Goal: Task Accomplishment & Management: Use online tool/utility

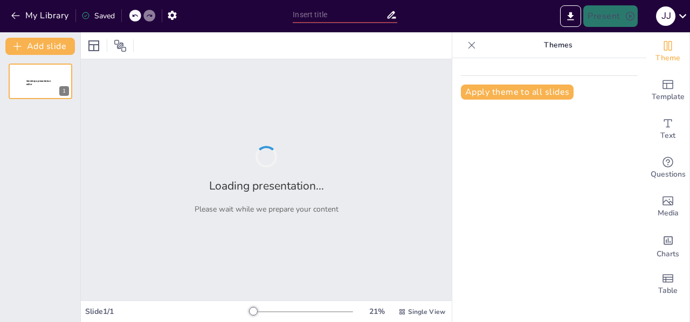
type input "Gamificación: Estrategias Innovadoras para el Desarrollo de Competencias"
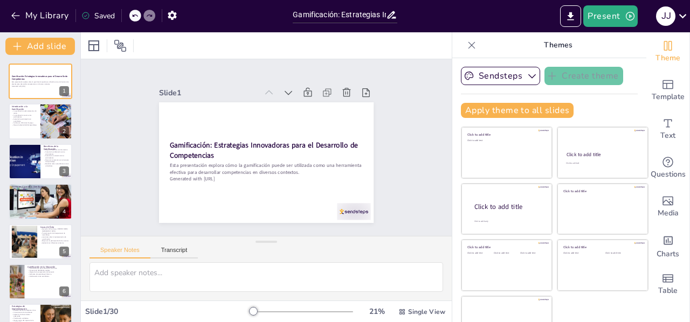
checkbox input "true"
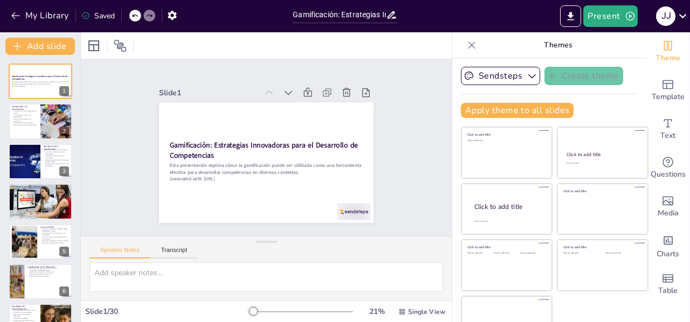
checkbox input "true"
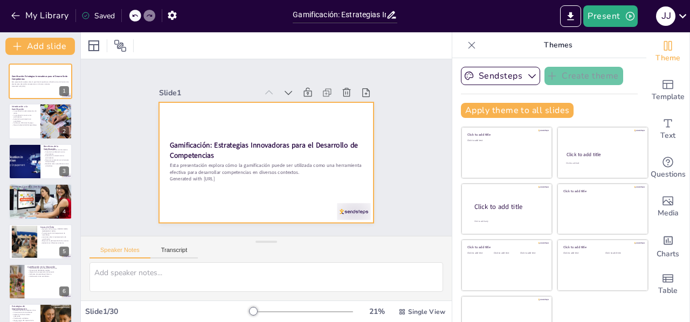
checkbox input "true"
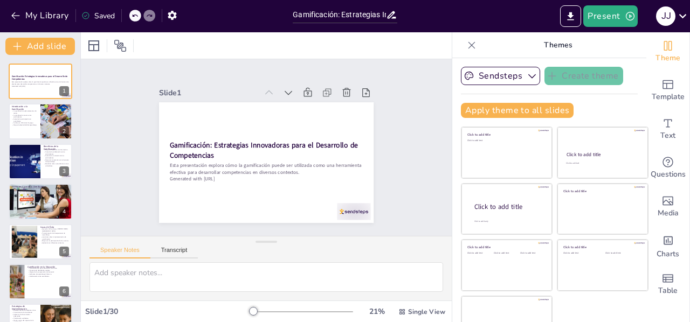
checkbox input "true"
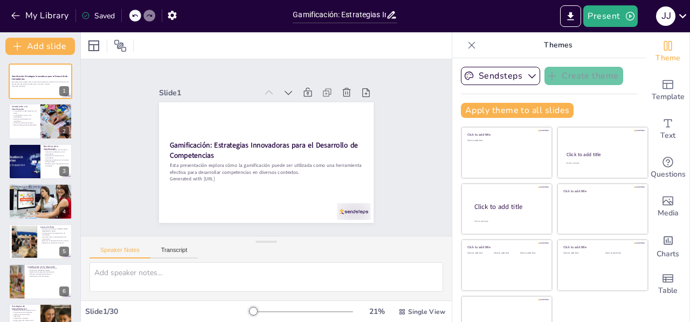
checkbox input "true"
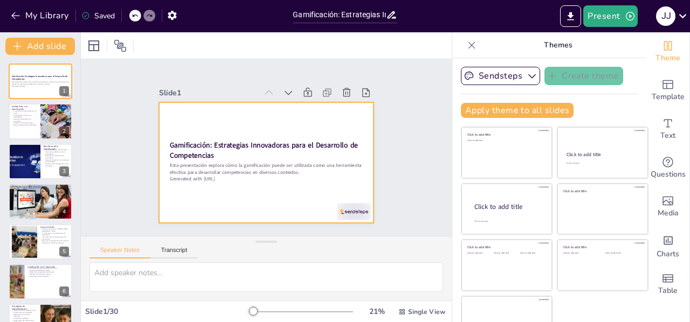
checkbox input "true"
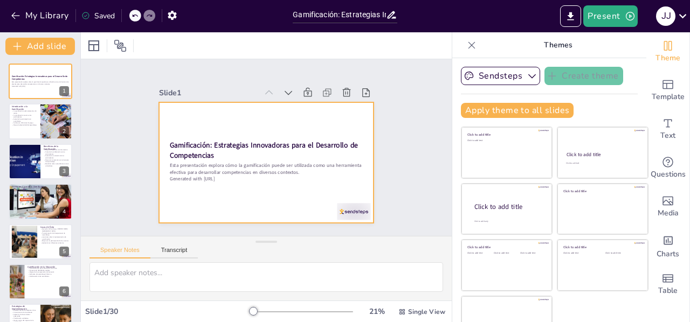
checkbox input "true"
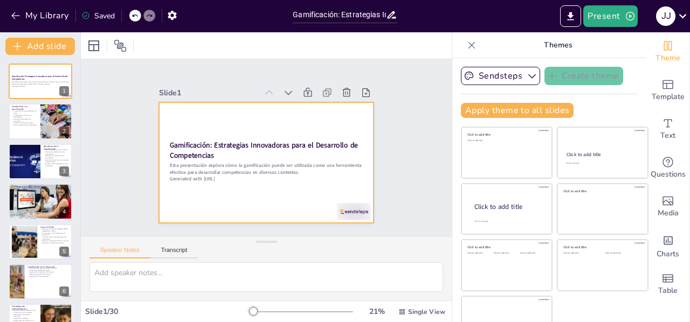
checkbox input "true"
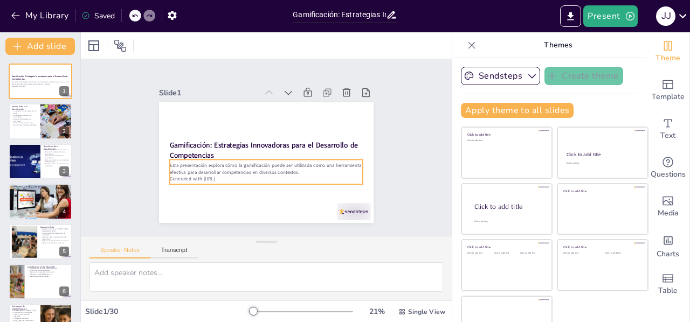
checkbox input "true"
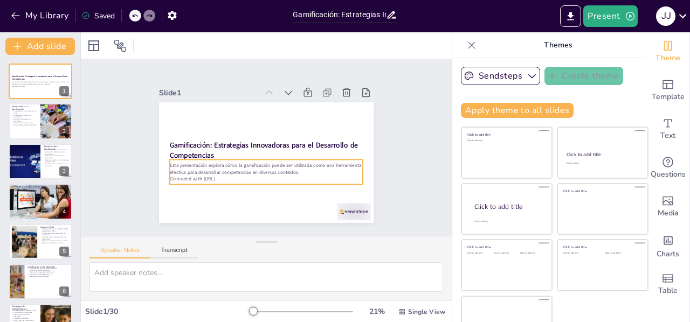
checkbox input "true"
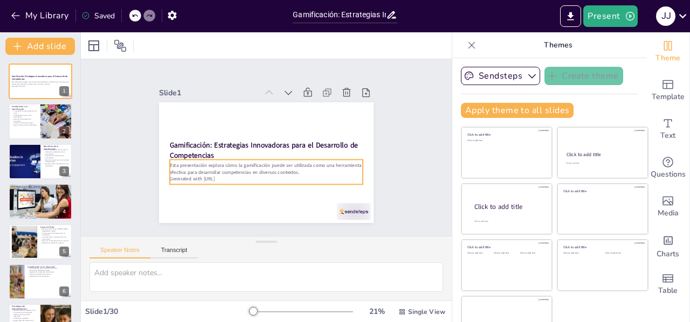
checkbox input "true"
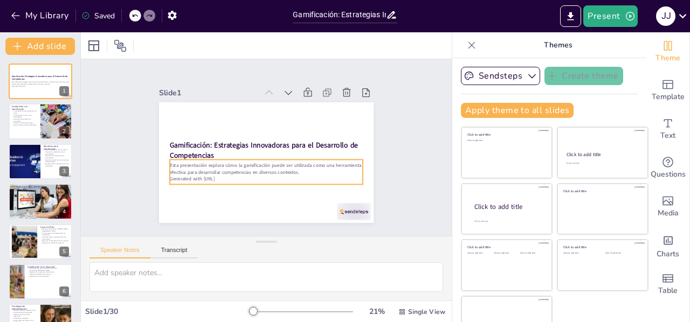
checkbox input "true"
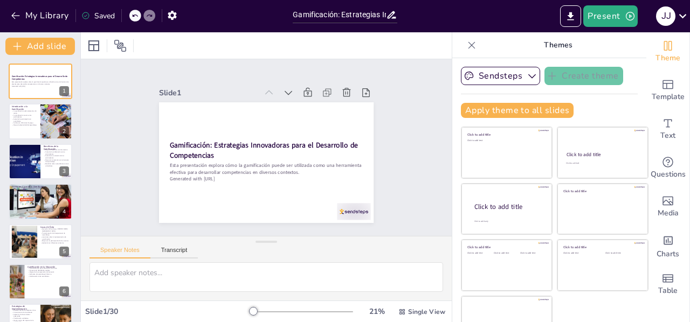
checkbox input "true"
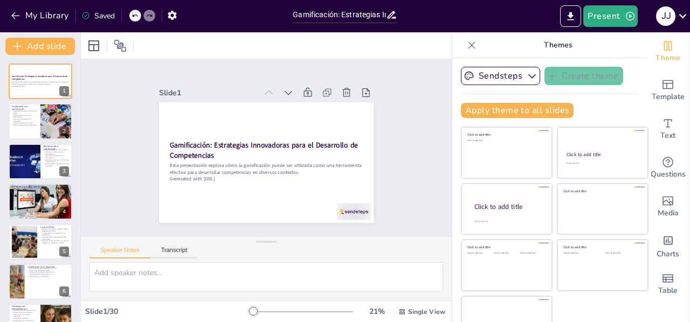
checkbox input "true"
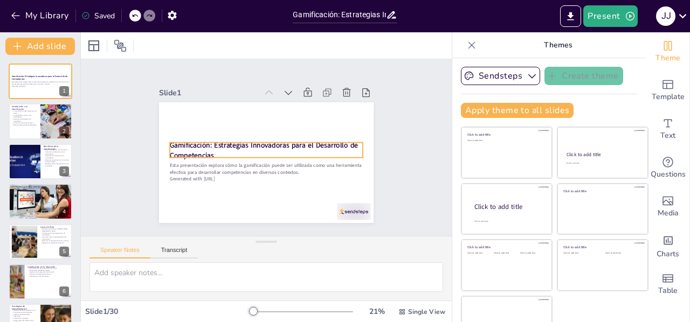
checkbox input "true"
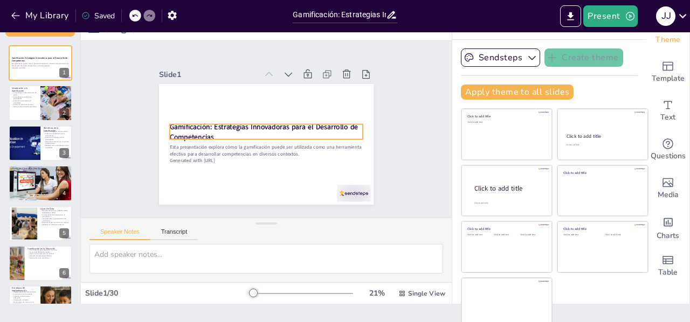
checkbox input "true"
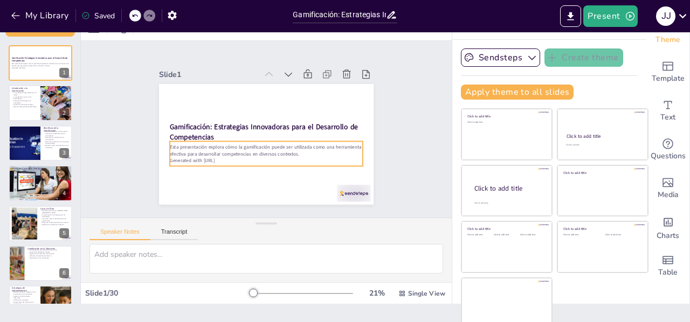
scroll to position [23, 0]
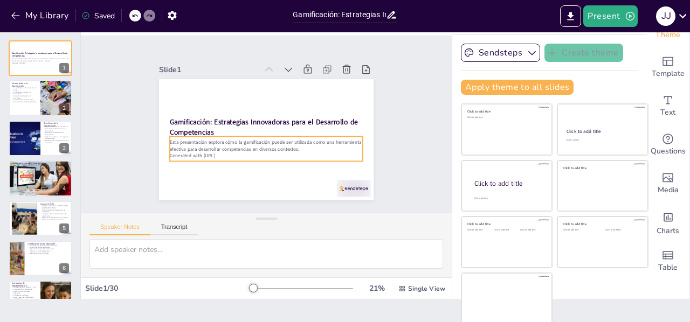
checkbox input "true"
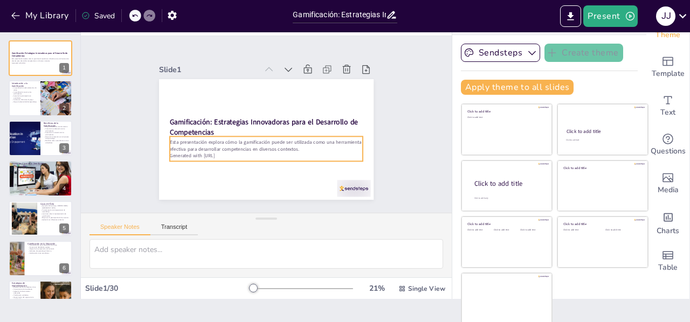
checkbox input "true"
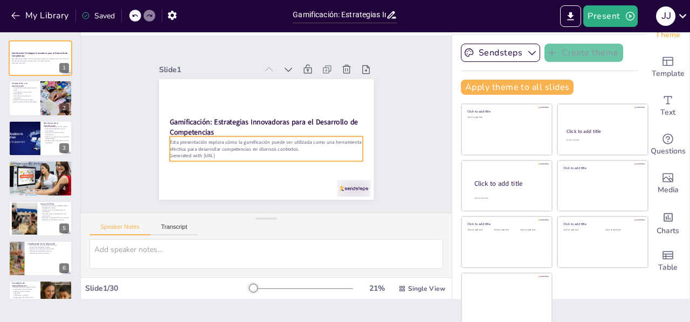
checkbox input "true"
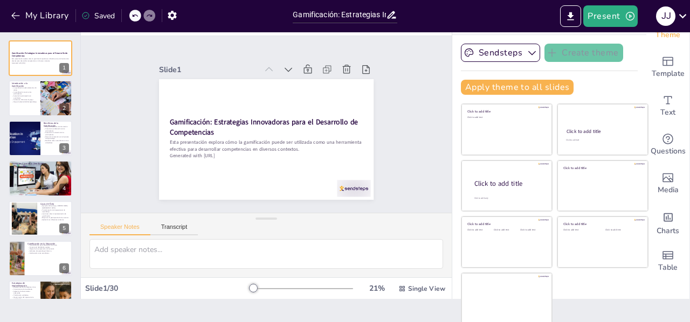
checkbox input "true"
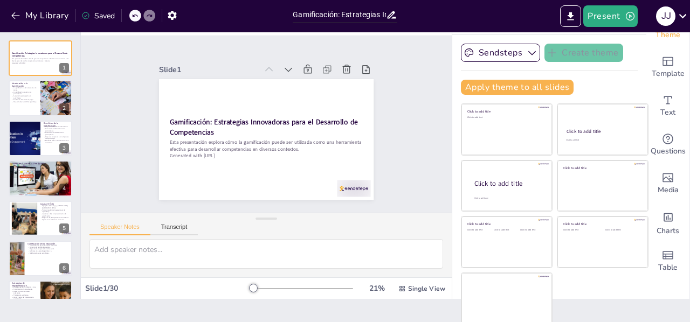
checkbox input "true"
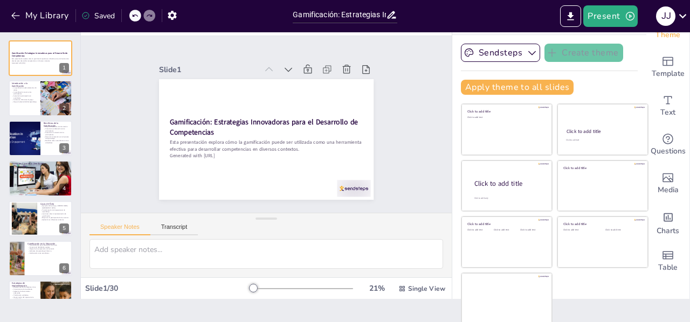
checkbox input "true"
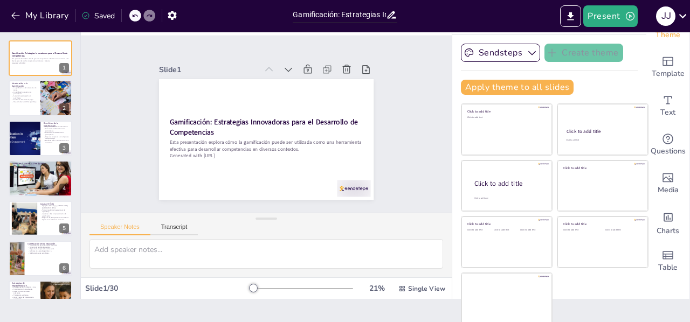
checkbox input "true"
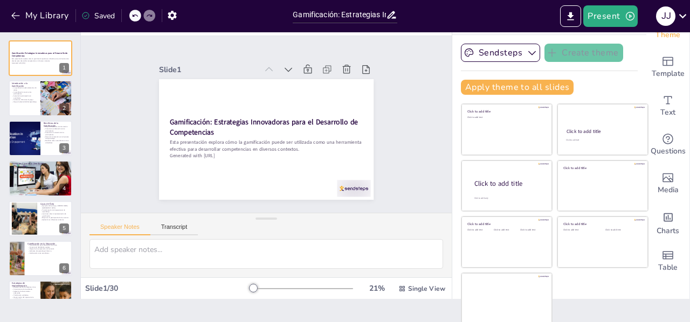
checkbox input "true"
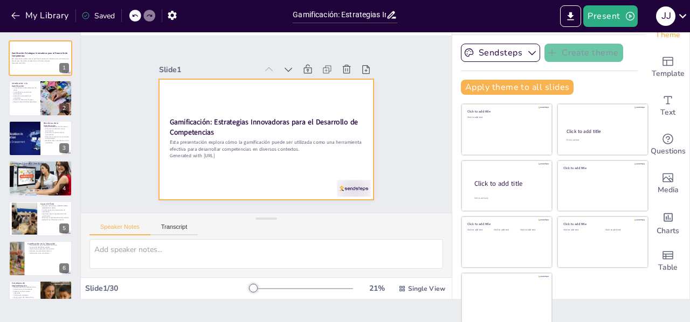
checkbox input "true"
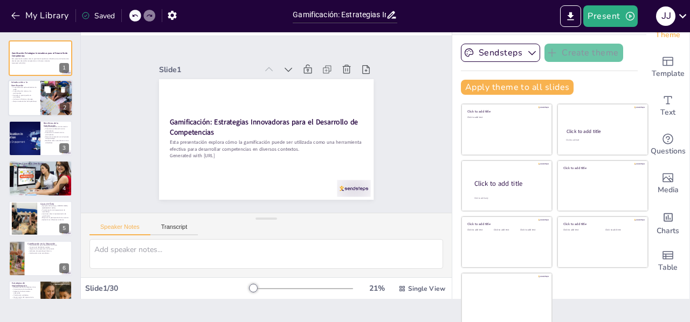
checkbox input "true"
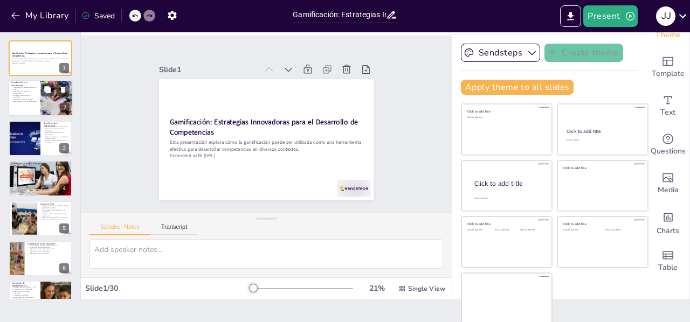
checkbox input "true"
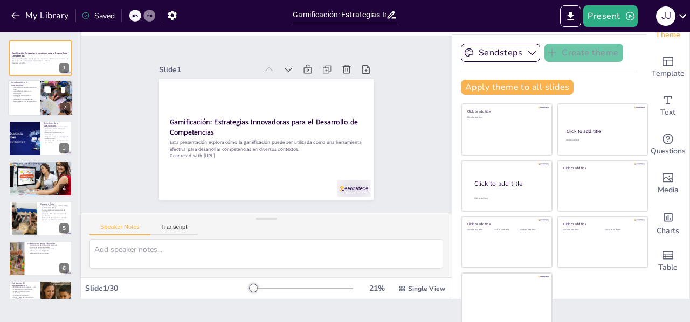
checkbox input "true"
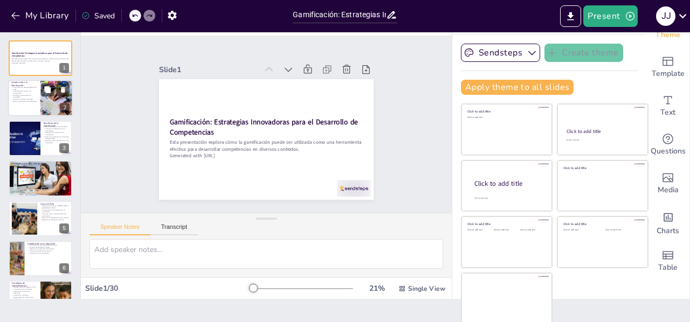
click at [50, 99] on div at bounding box center [56, 98] width 55 height 37
checkbox input "true"
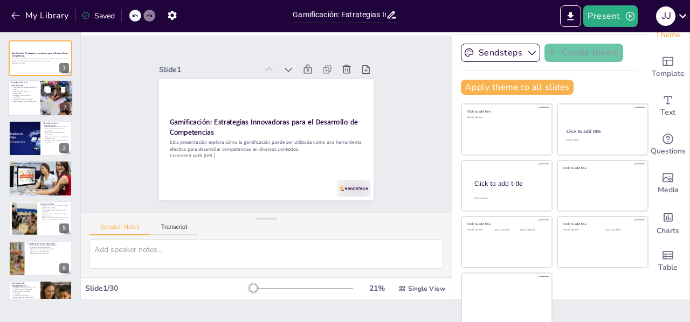
checkbox input "true"
type textarea "La gamificación se basa en la integración de elementos de diseño de juegos, lo …"
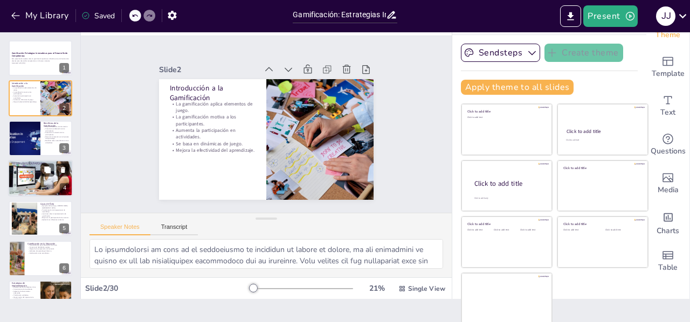
checkbox input "true"
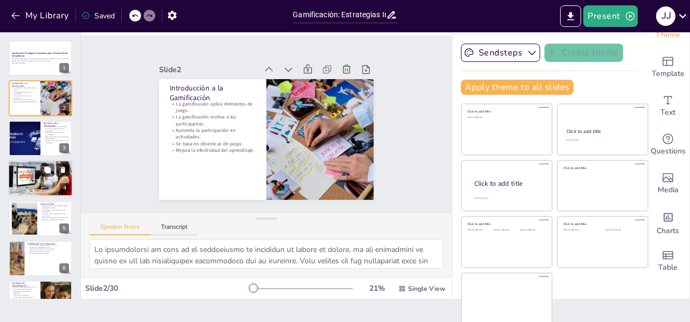
checkbox input "true"
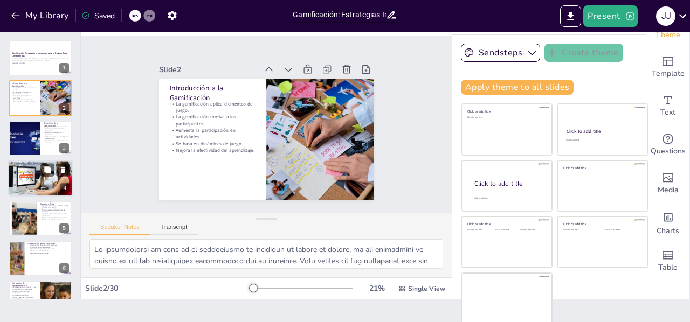
checkbox input "true"
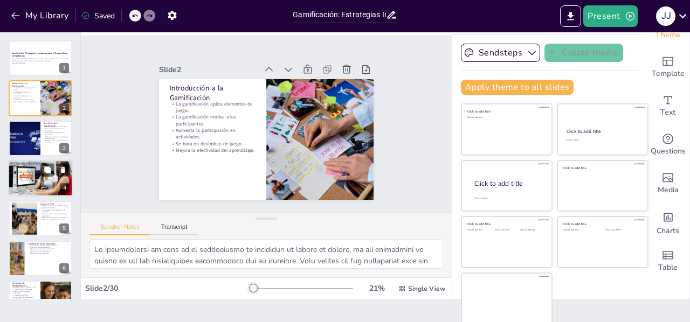
checkbox input "true"
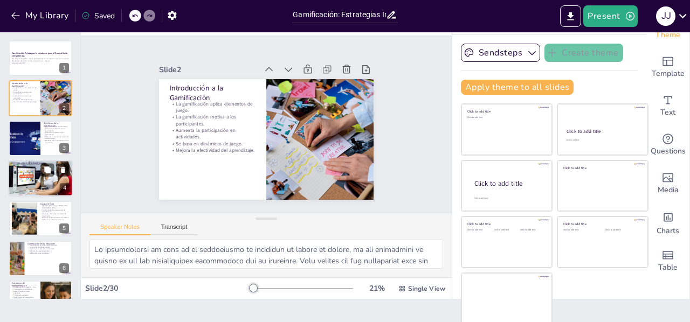
checkbox input "true"
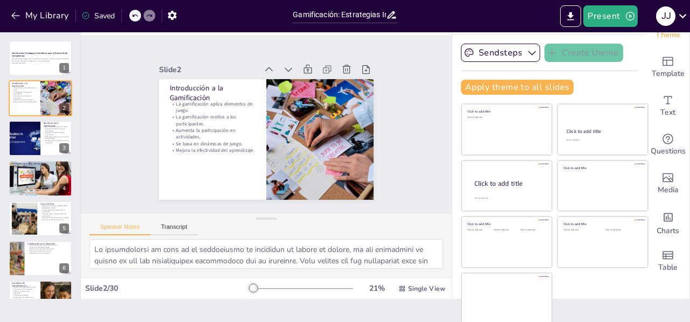
checkbox input "true"
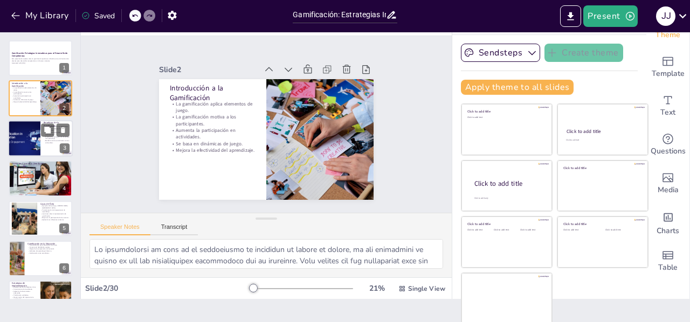
checkbox input "true"
click at [33, 140] on div at bounding box center [24, 138] width 57 height 37
checkbox input "true"
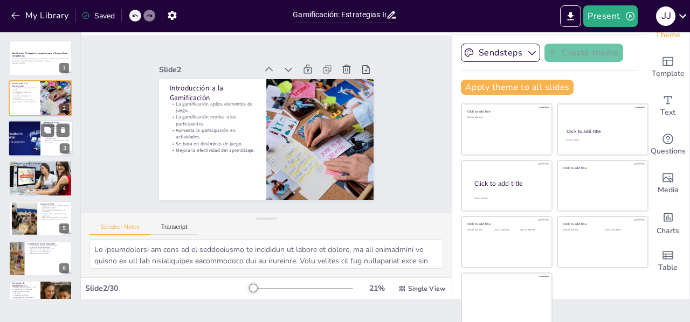
checkbox input "true"
type textarea "La retención de información es uno de los mayores beneficios de la gamificación…"
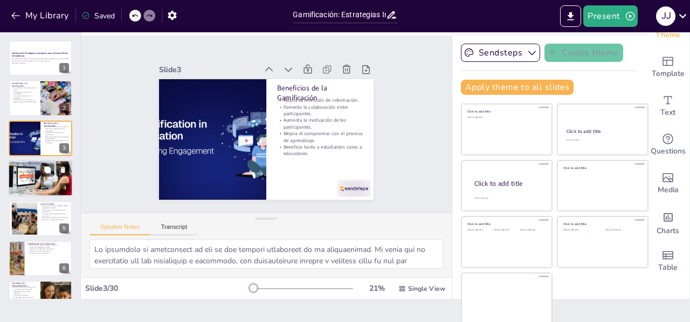
checkbox input "true"
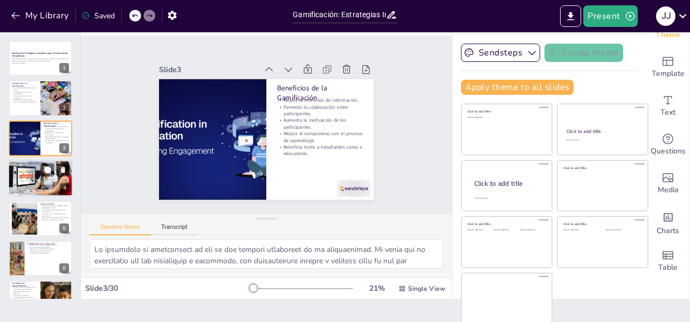
checkbox input "true"
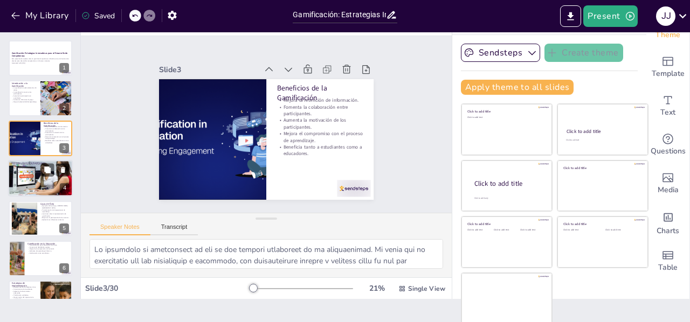
click at [37, 184] on div at bounding box center [40, 178] width 65 height 44
checkbox input "true"
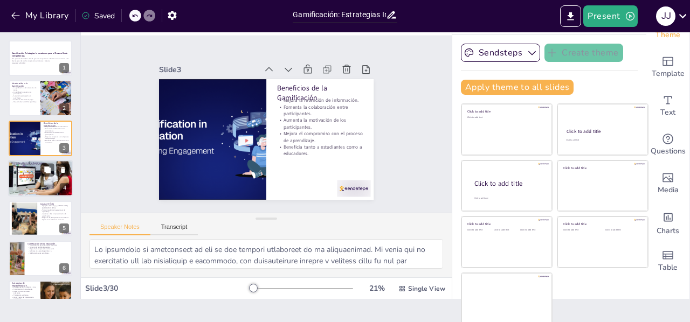
checkbox input "true"
type textarea "Los elementos visuales, como los puntos y las medallas, son fundamentales en la…"
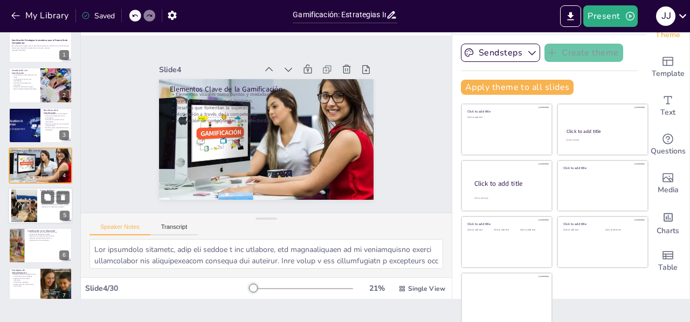
checkbox input "true"
click at [35, 207] on div at bounding box center [24, 205] width 44 height 33
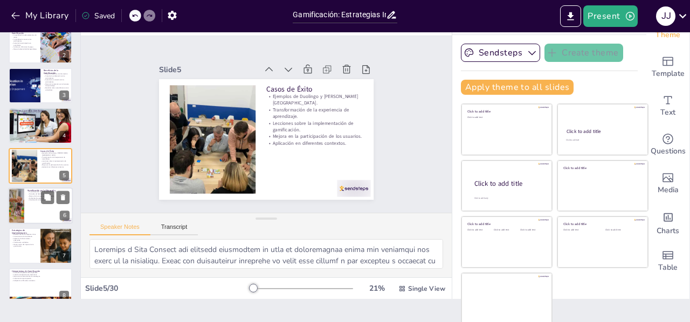
click at [37, 212] on div at bounding box center [40, 206] width 65 height 37
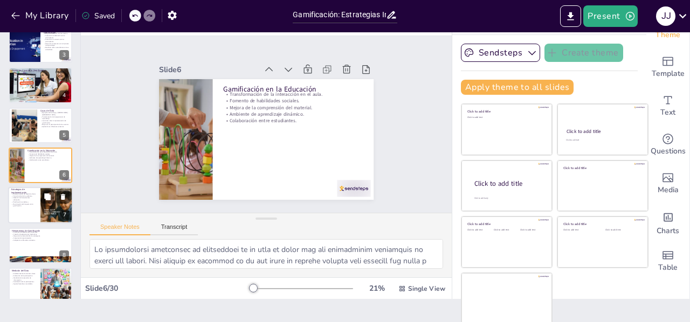
click at [39, 204] on div at bounding box center [40, 206] width 65 height 37
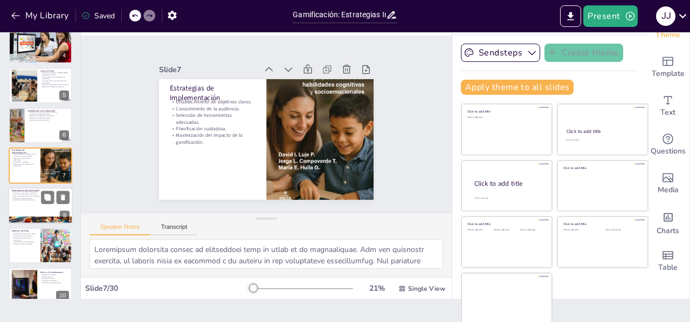
click at [30, 206] on div at bounding box center [40, 206] width 65 height 37
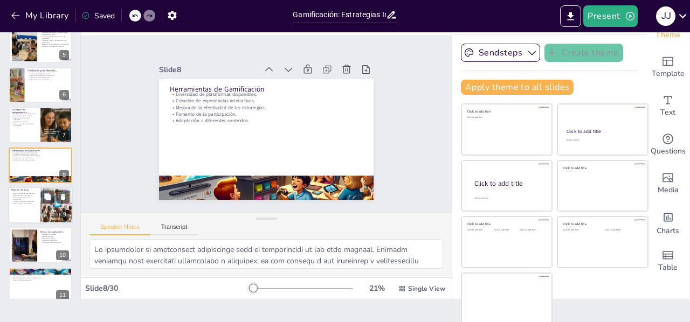
click at [31, 211] on div at bounding box center [40, 205] width 65 height 37
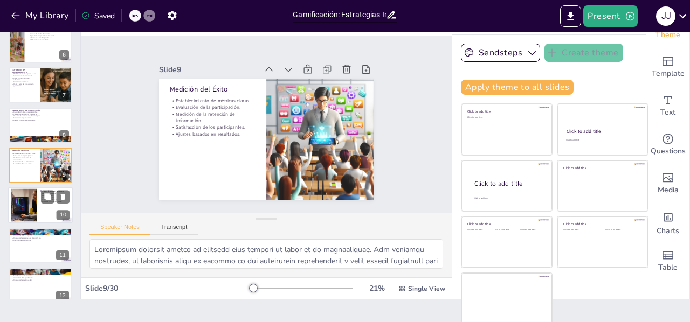
click at [31, 211] on div at bounding box center [24, 205] width 52 height 33
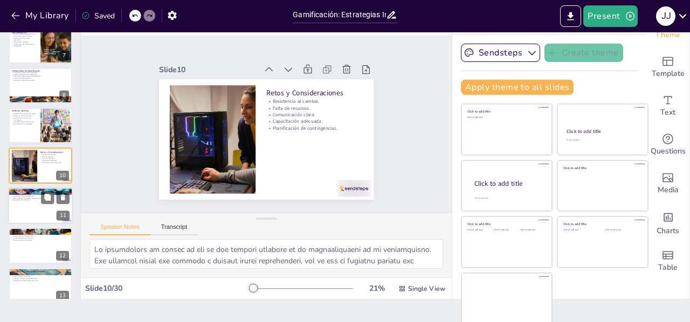
click at [35, 206] on div at bounding box center [40, 206] width 65 height 37
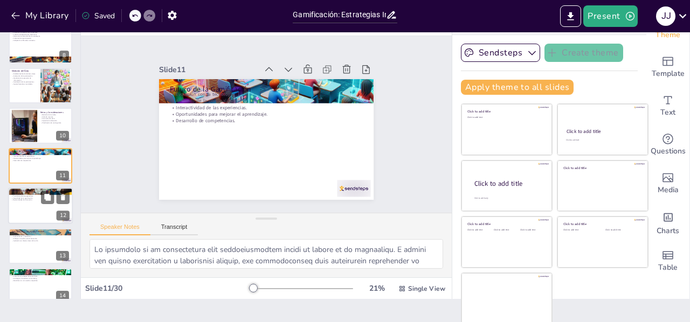
click at [28, 210] on div at bounding box center [40, 206] width 65 height 37
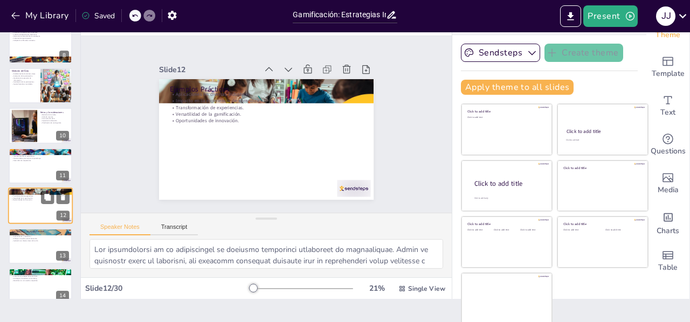
scroll to position [334, 0]
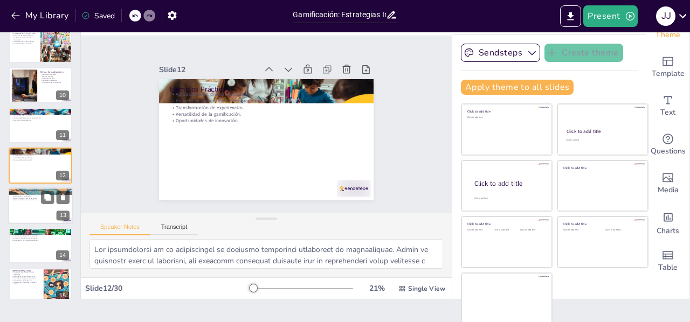
click at [26, 212] on div at bounding box center [40, 206] width 65 height 37
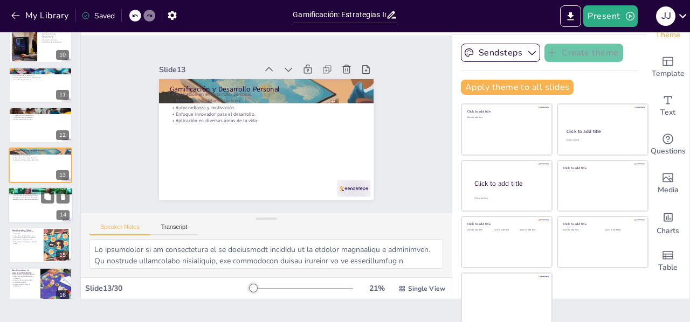
click at [26, 208] on div at bounding box center [40, 205] width 65 height 37
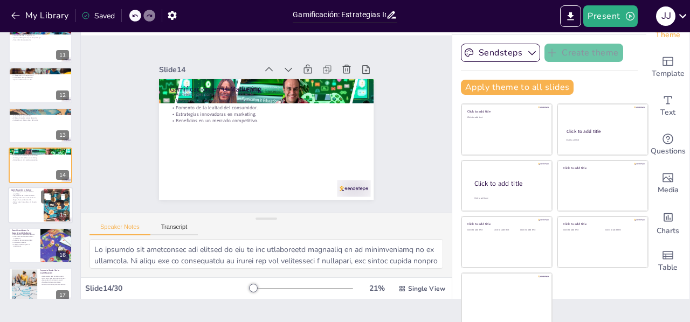
click at [25, 211] on div at bounding box center [40, 206] width 65 height 37
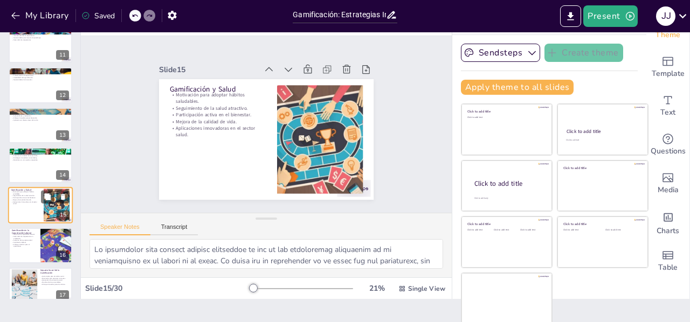
scroll to position [454, 0]
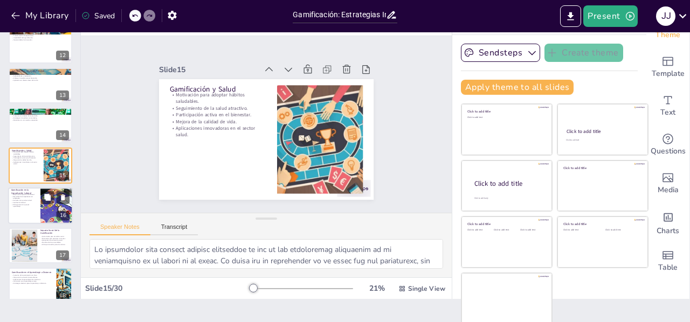
click at [31, 209] on div at bounding box center [40, 206] width 65 height 37
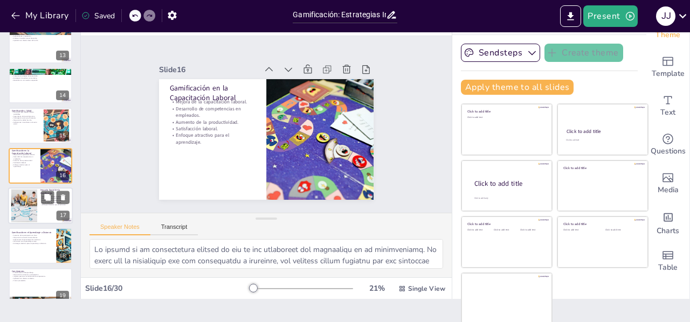
click at [28, 210] on div at bounding box center [24, 206] width 50 height 33
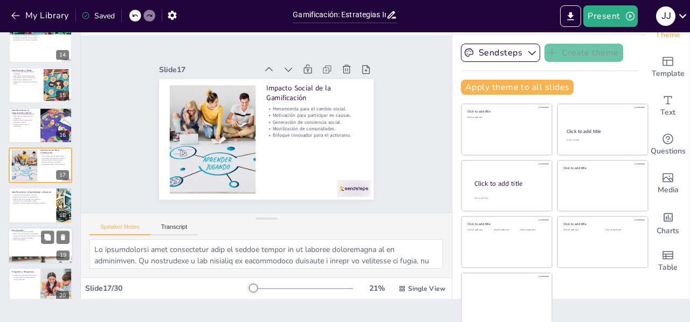
click at [19, 241] on div at bounding box center [40, 246] width 65 height 37
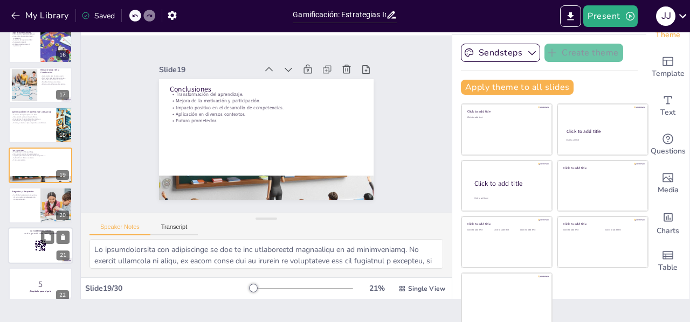
click at [20, 244] on div at bounding box center [40, 246] width 65 height 37
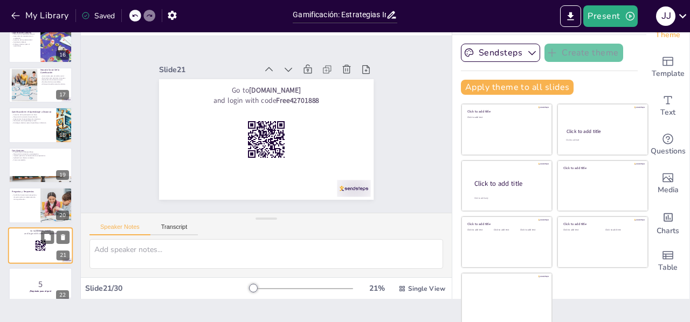
scroll to position [695, 0]
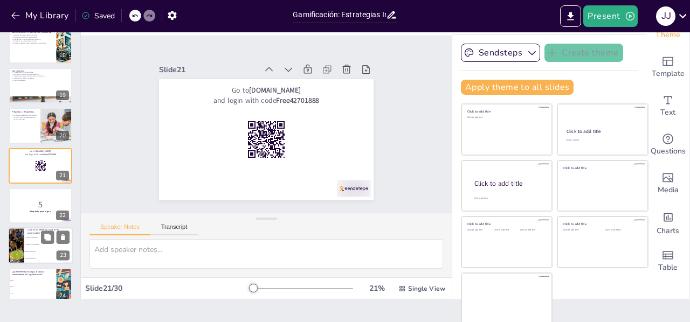
click at [22, 202] on p "5" at bounding box center [40, 205] width 57 height 12
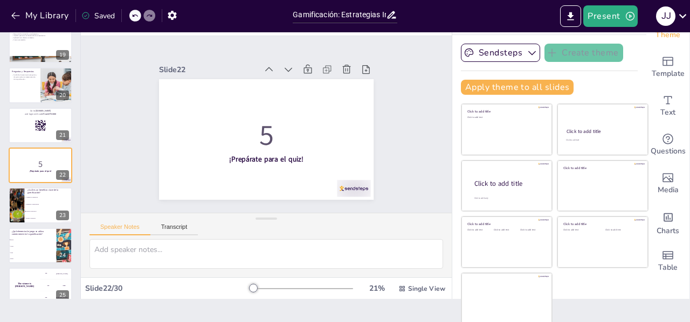
click at [24, 253] on li "Sillas" at bounding box center [33, 253] width 48 height 6
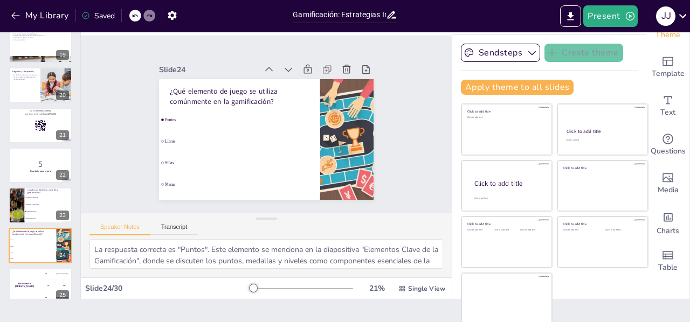
scroll to position [815, 0]
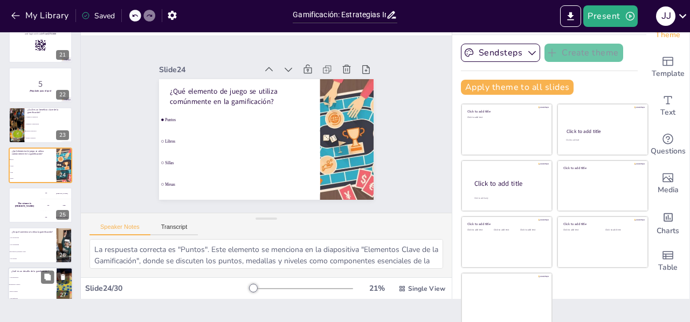
click at [19, 277] on li "Alta participación" at bounding box center [32, 277] width 49 height 7
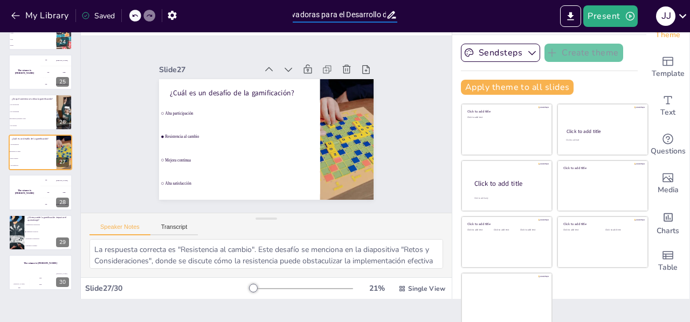
scroll to position [0, 162]
drag, startPoint x: 360, startPoint y: 16, endPoint x: 401, endPoint y: 17, distance: 41.5
click at [401, 17] on div "Gamificación: Estrategias Innovadoras para el Desarrollo de Competencias" at bounding box center [344, 13] width 115 height 26
click at [622, 16] on button "Present" at bounding box center [611, 16] width 54 height 22
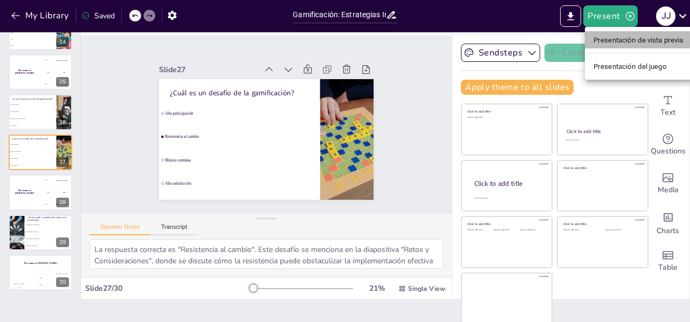
click at [615, 37] on font "Presentación de vista previa" at bounding box center [639, 40] width 90 height 8
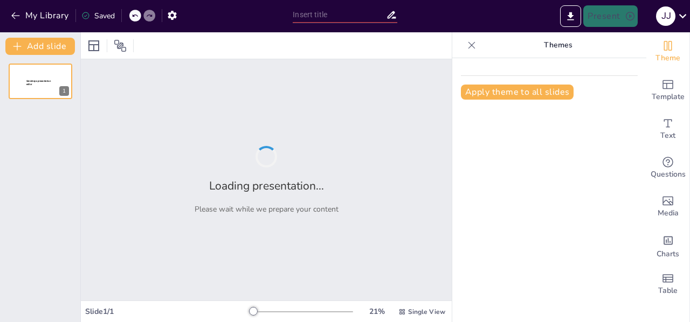
type input "Gamificación: Estrategias Innovadoras para el Desarrollo de Competencias"
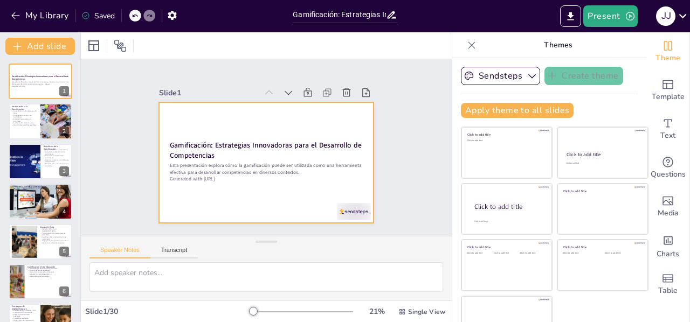
checkbox input "true"
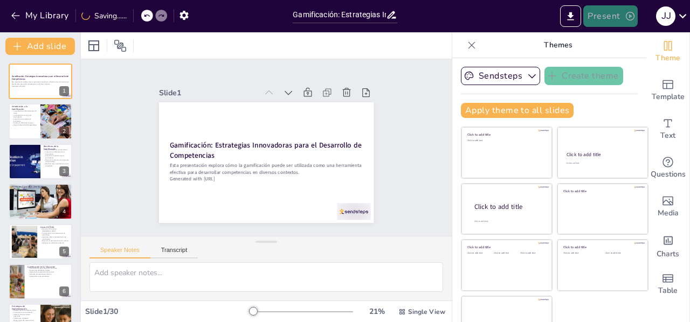
click at [618, 23] on button "Present" at bounding box center [611, 16] width 54 height 22
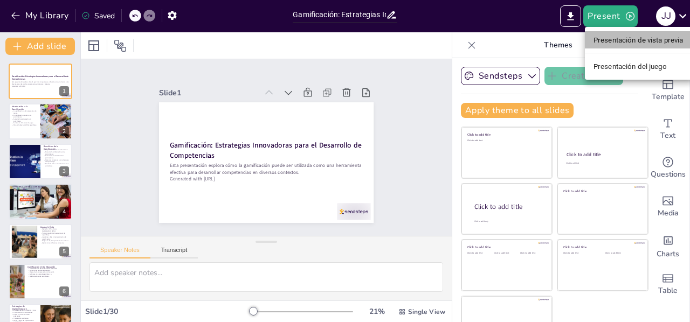
click at [623, 40] on font "Presentación de vista previa" at bounding box center [639, 40] width 90 height 8
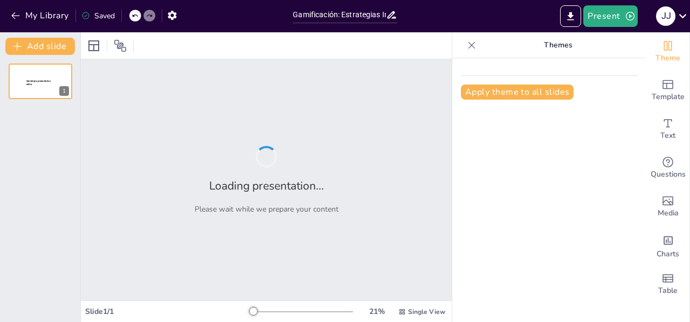
type input "Gamificación: Estrategias Innovadoras para el Desarrollo de Competencias"
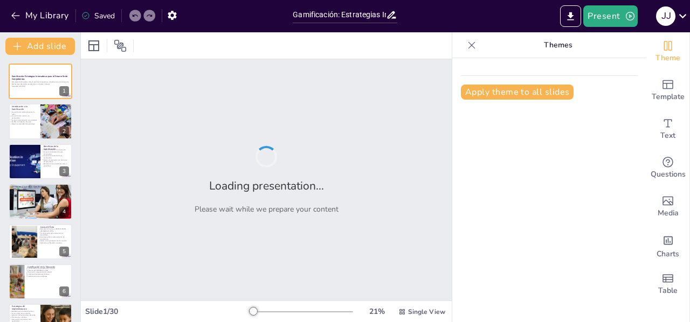
checkbox input "true"
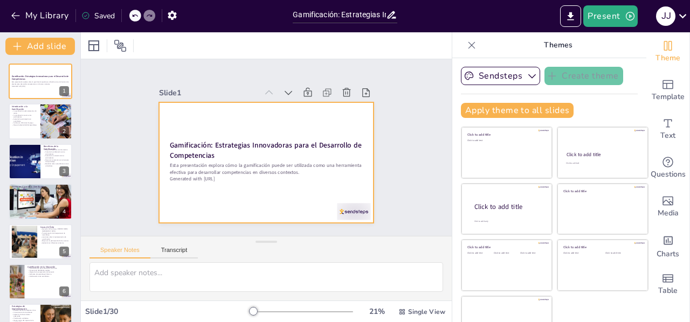
checkbox input "true"
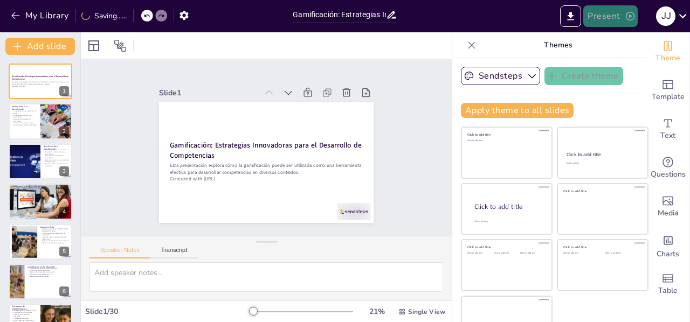
click at [629, 19] on icon "button" at bounding box center [630, 16] width 11 height 11
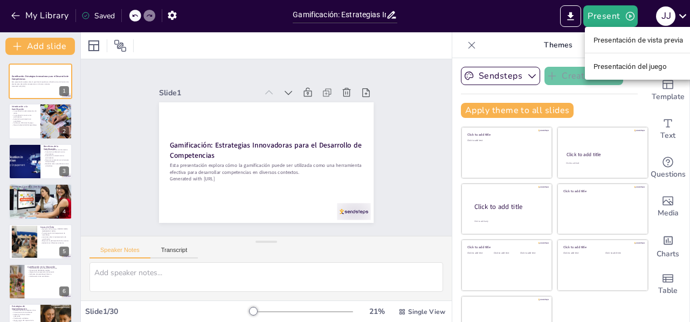
click at [601, 67] on font "Presentación del juego" at bounding box center [630, 67] width 73 height 8
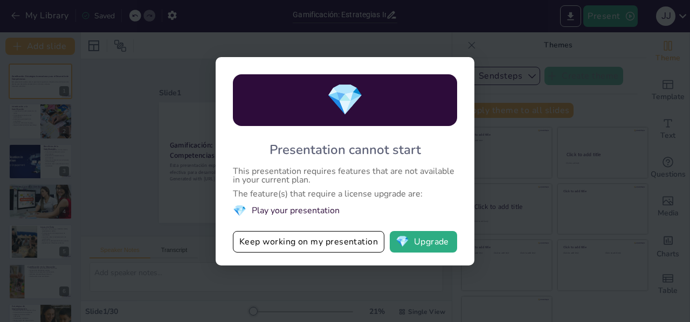
click at [503, 35] on div "💎 Presentation cannot start This presentation requires features that are not av…" at bounding box center [345, 161] width 690 height 322
click at [461, 45] on div "💎 Presentation cannot start This presentation requires features that are not av…" at bounding box center [345, 161] width 690 height 322
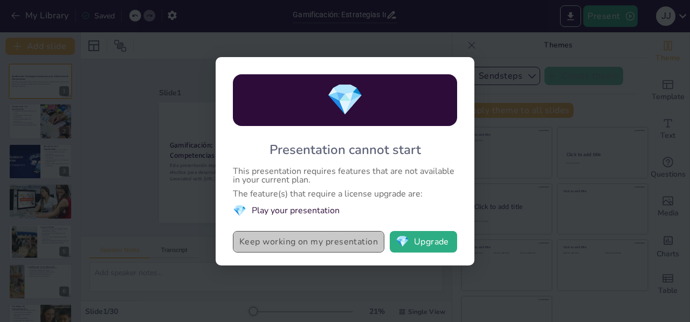
click at [342, 241] on button "Keep working on my presentation" at bounding box center [309, 242] width 152 height 22
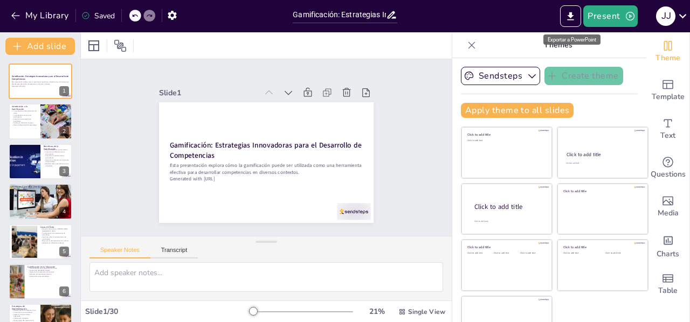
checkbox input "true"
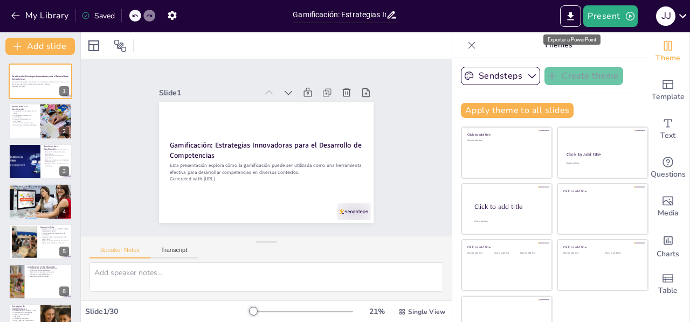
checkbox input "true"
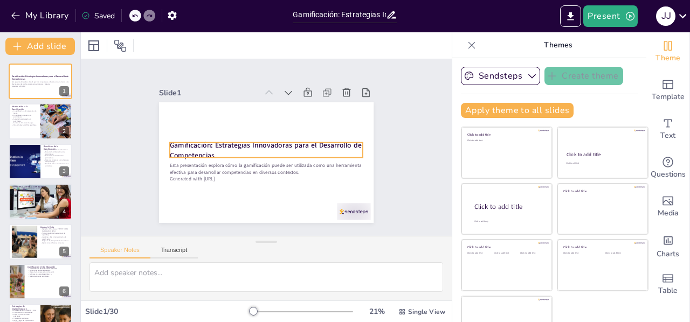
checkbox input "true"
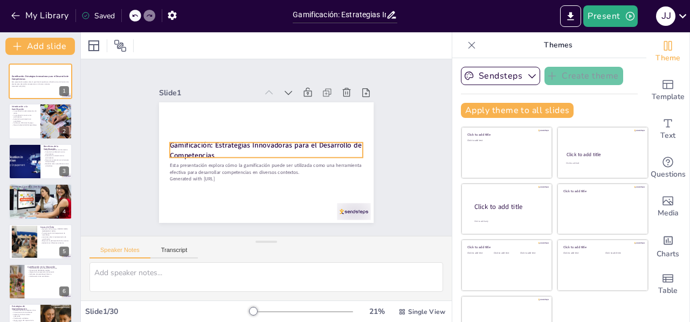
checkbox input "true"
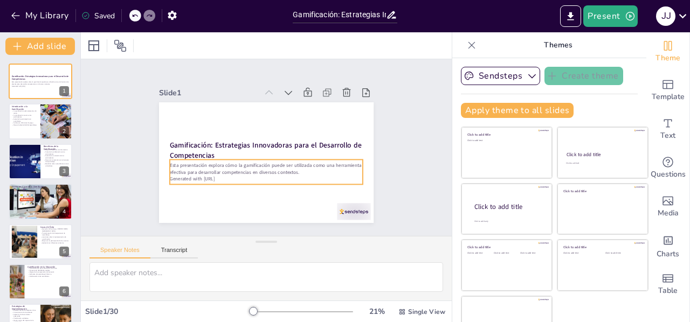
checkbox input "true"
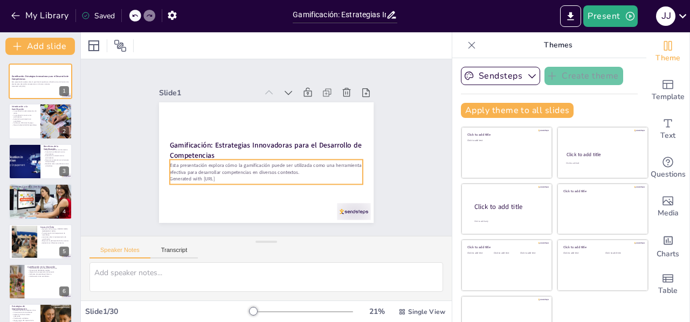
checkbox input "true"
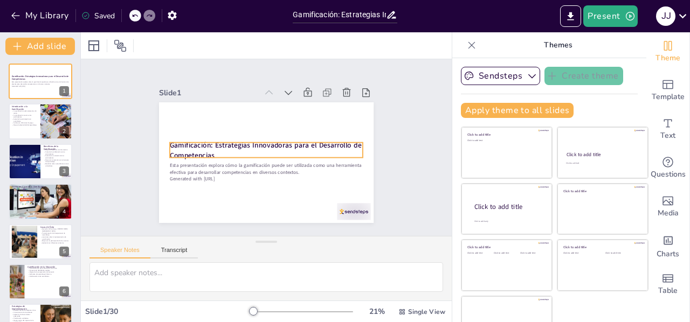
checkbox input "true"
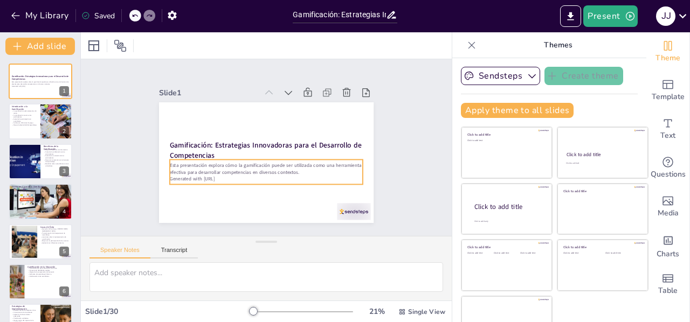
checkbox input "true"
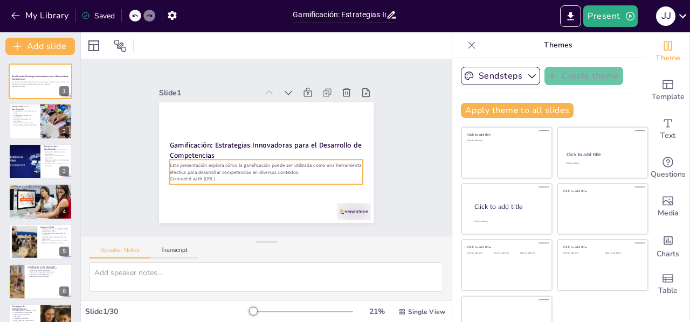
checkbox input "true"
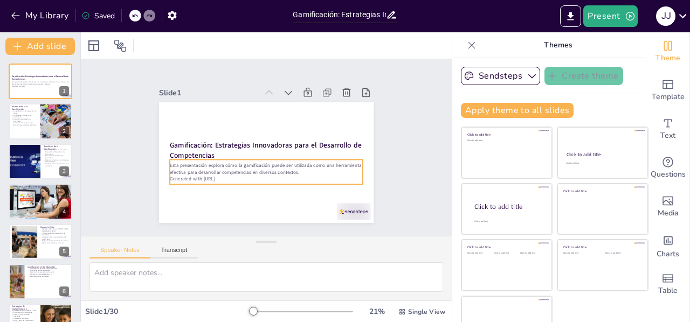
checkbox input "true"
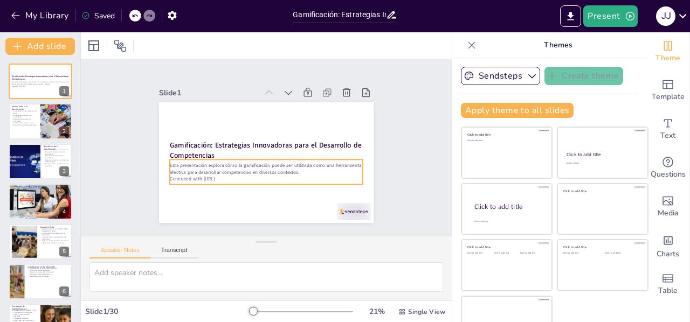
checkbox input "true"
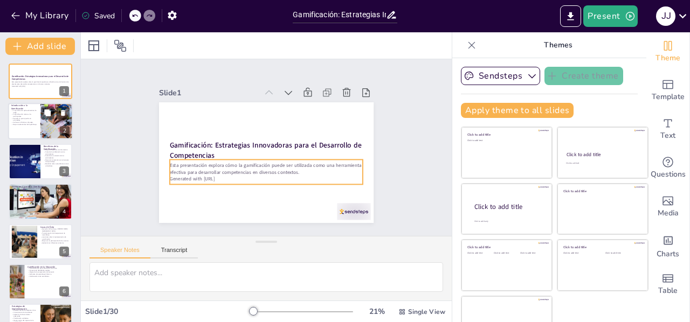
checkbox input "true"
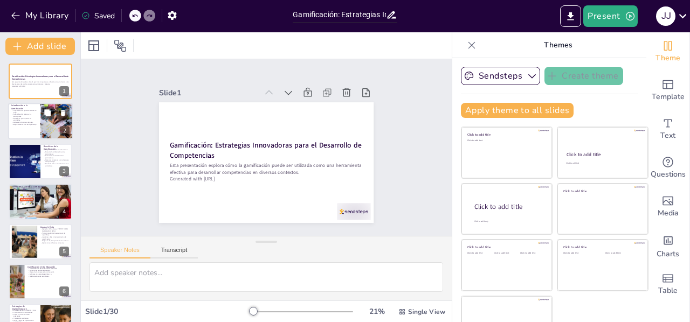
click at [51, 120] on div at bounding box center [56, 122] width 55 height 37
type textarea "La gamificación se basa en la integración de elementos de diseño de juegos, lo …"
checkbox input "true"
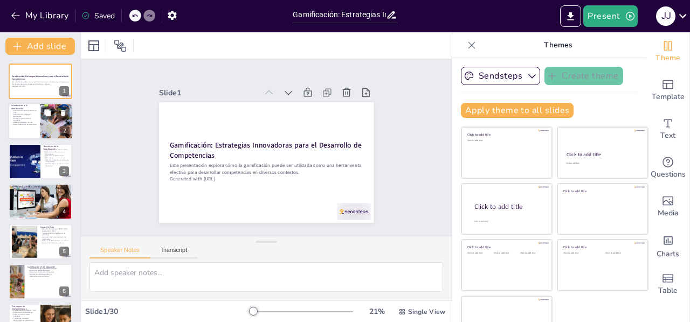
checkbox input "true"
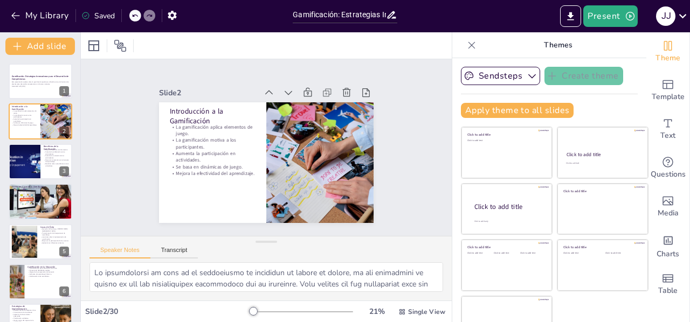
checkbox input "true"
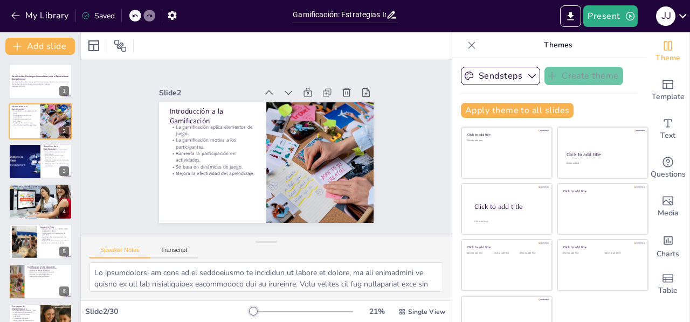
checkbox input "true"
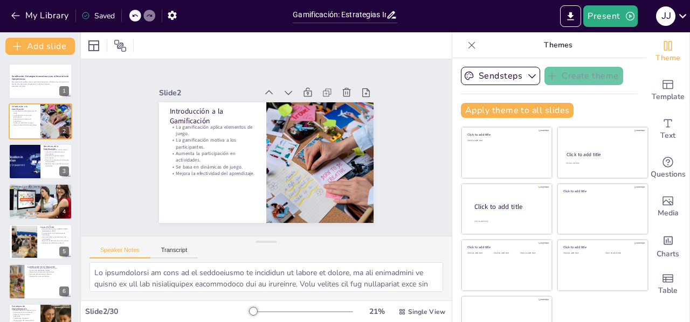
checkbox input "true"
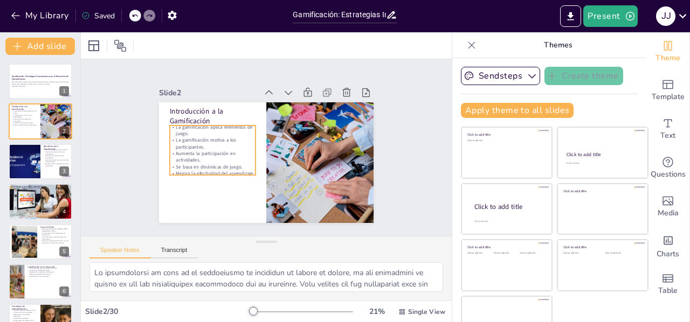
checkbox input "true"
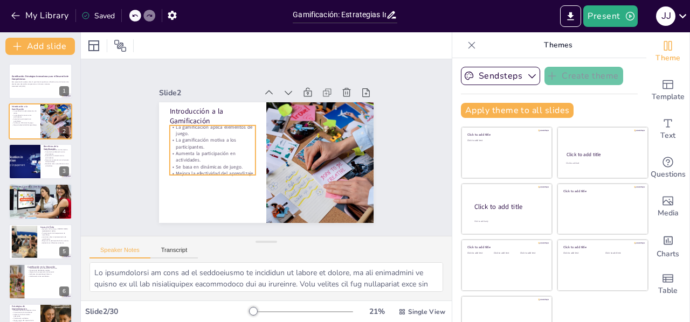
checkbox input "true"
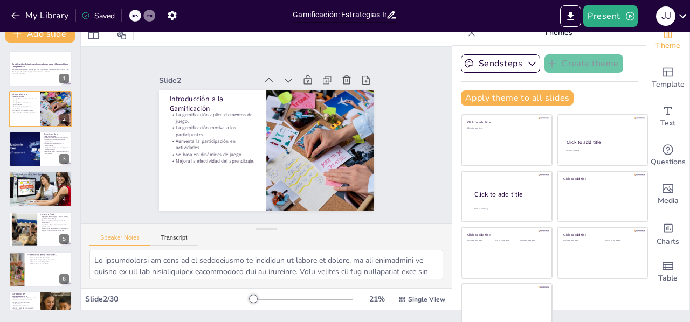
scroll to position [23, 0]
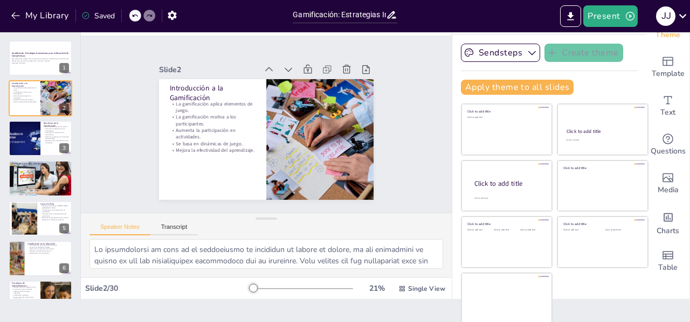
checkbox input "true"
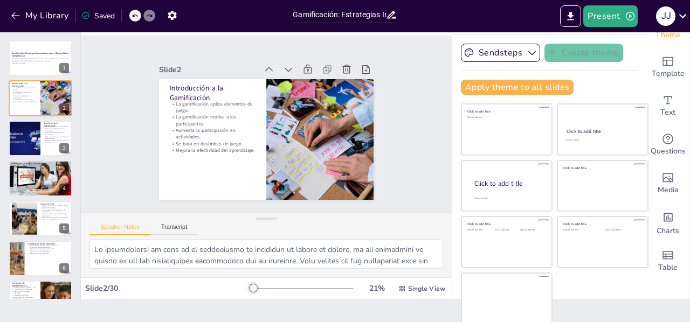
checkbox input "true"
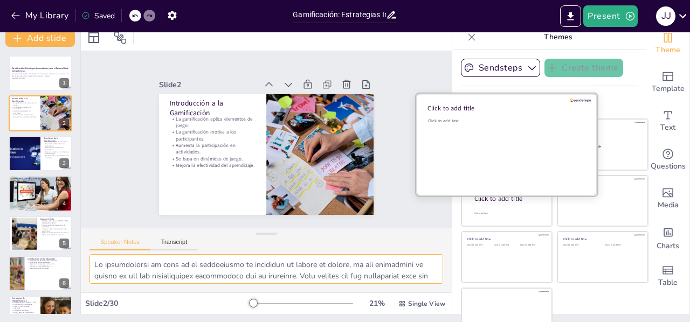
scroll to position [0, 0]
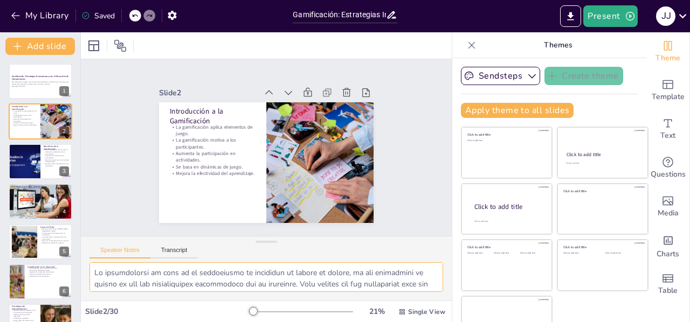
checkbox input "true"
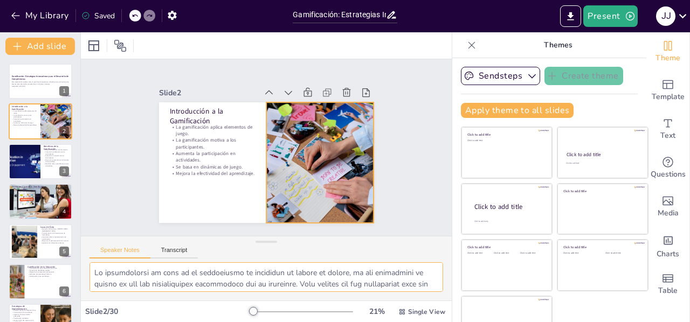
checkbox input "true"
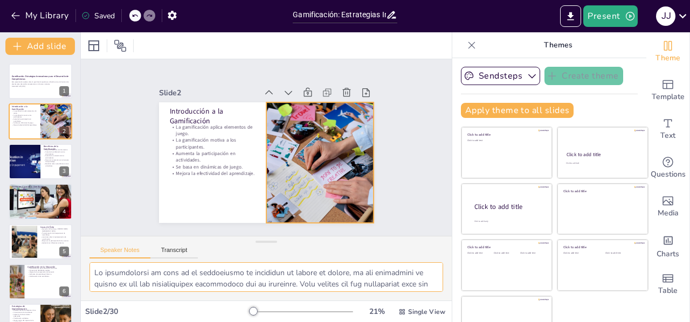
checkbox input "true"
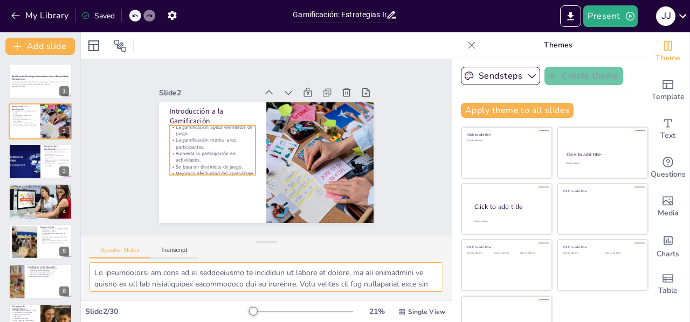
checkbox input "true"
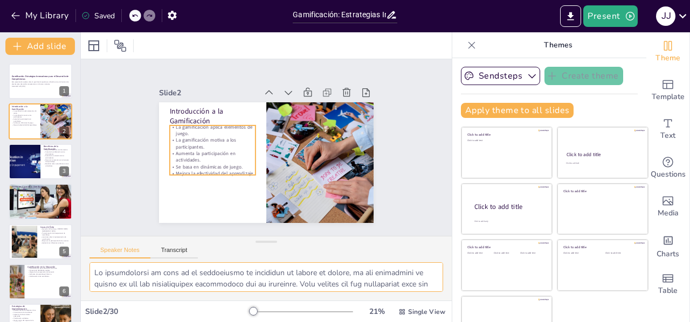
checkbox input "true"
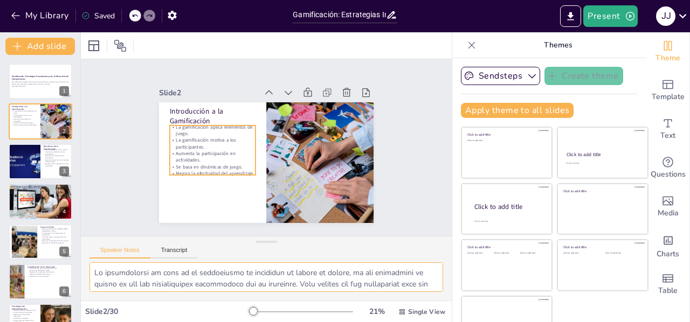
checkbox input "true"
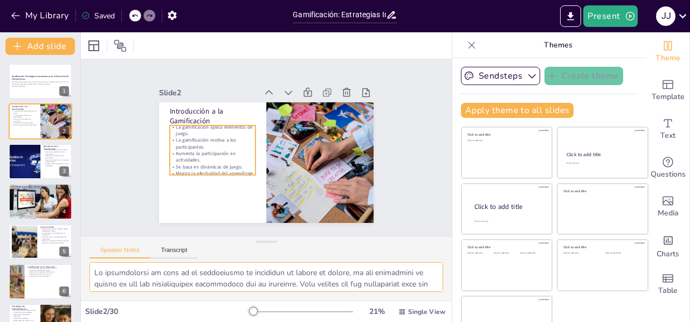
checkbox input "true"
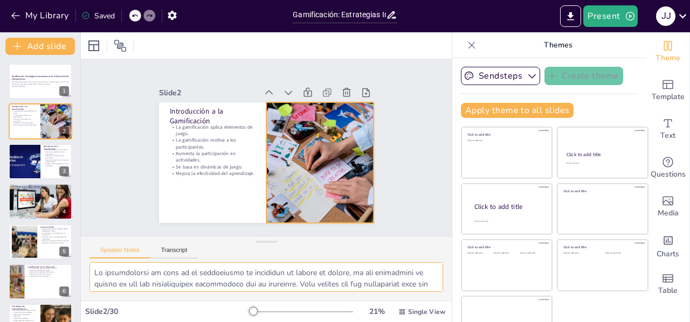
checkbox input "true"
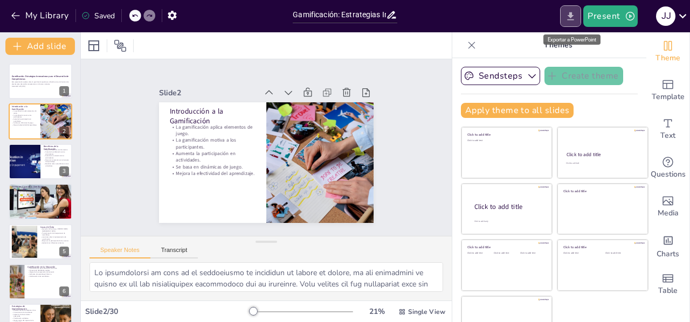
click at [574, 15] on icon "Export to PowerPoint" at bounding box center [571, 16] width 6 height 8
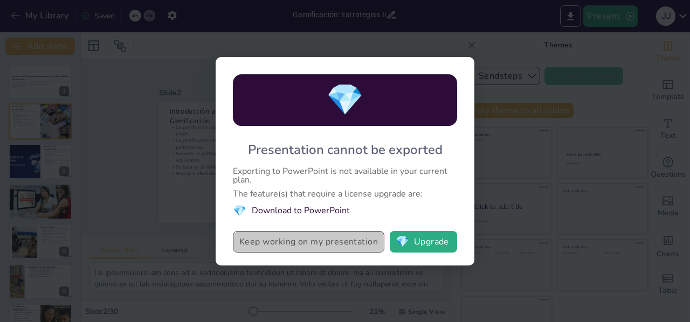
click at [368, 241] on button "Keep working on my presentation" at bounding box center [309, 242] width 152 height 22
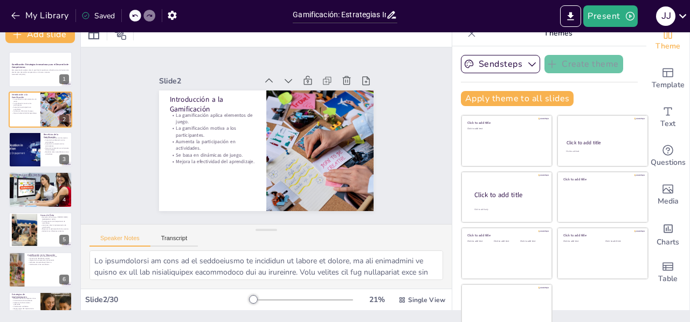
scroll to position [23, 0]
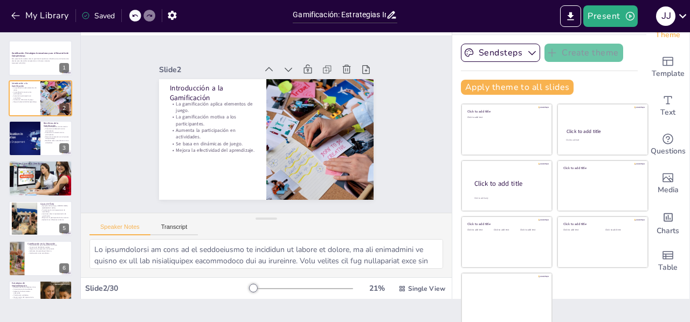
checkbox input "true"
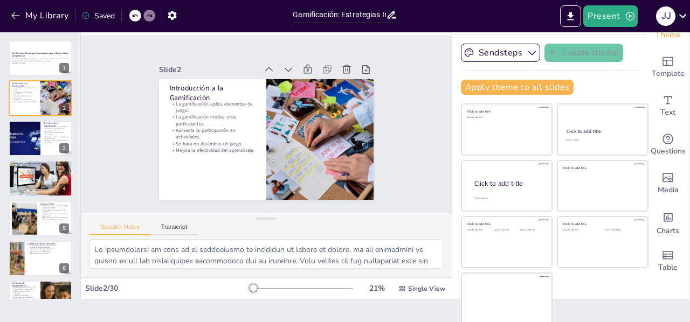
checkbox input "true"
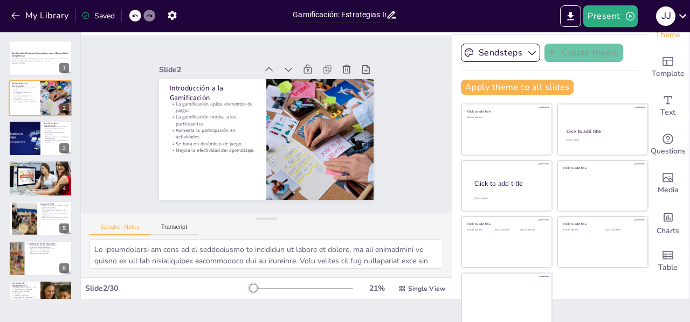
checkbox input "true"
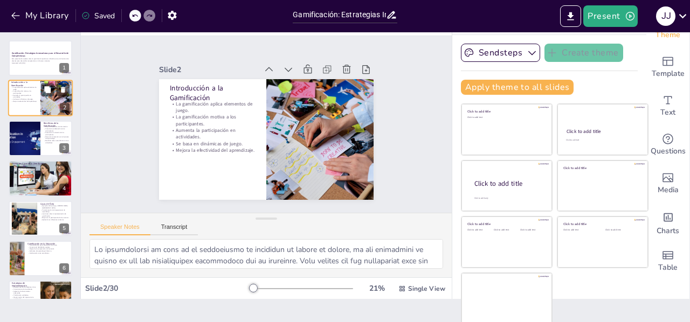
checkbox input "true"
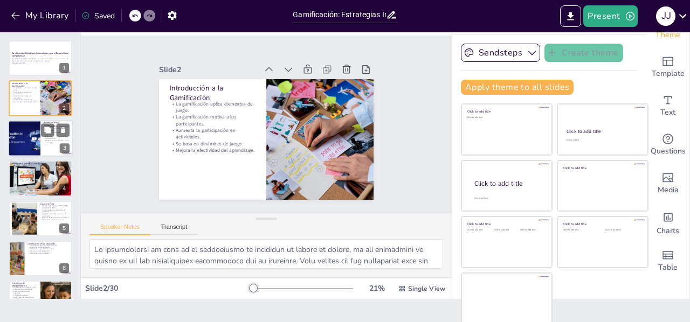
checkbox input "true"
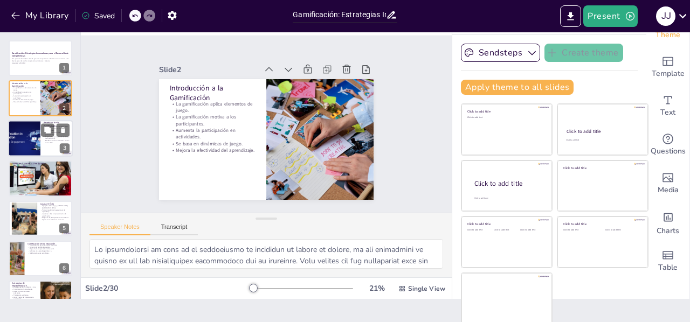
checkbox input "true"
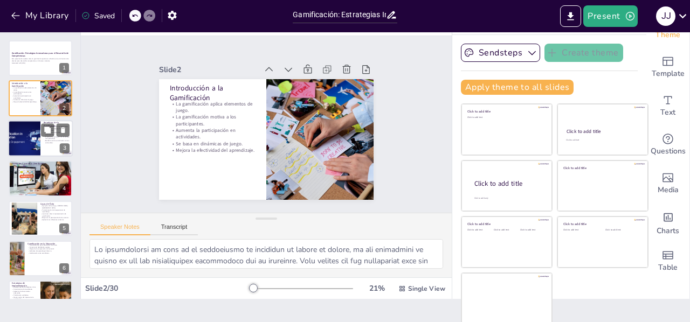
click at [22, 139] on div at bounding box center [24, 138] width 57 height 37
type textarea "La retención de información es uno de los mayores beneficios de la gamificación…"
checkbox input "true"
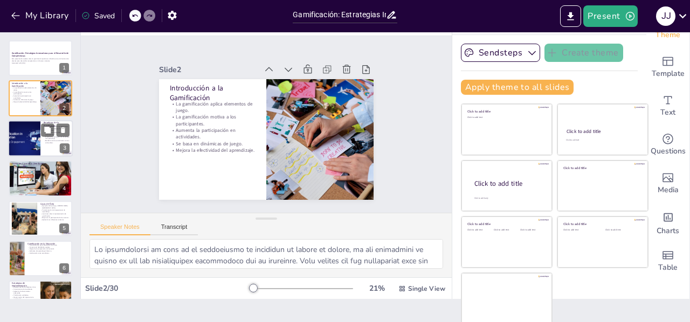
checkbox input "true"
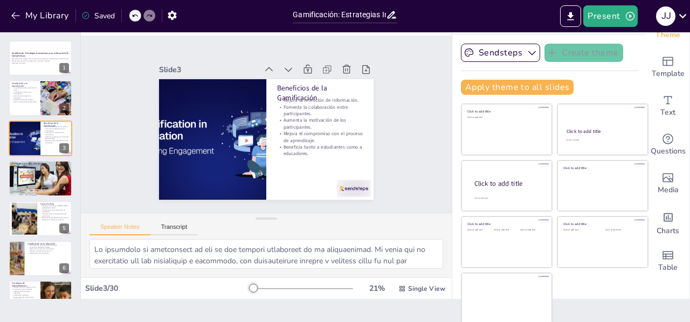
checkbox input "true"
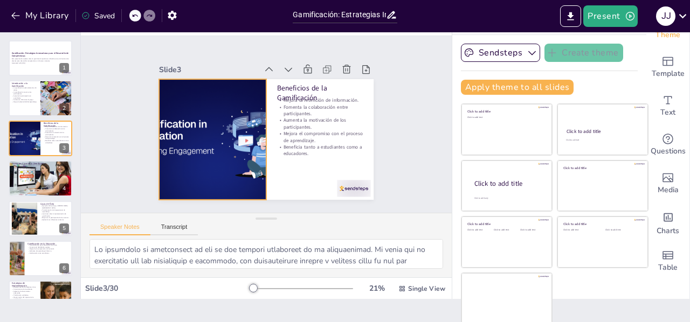
checkbox input "true"
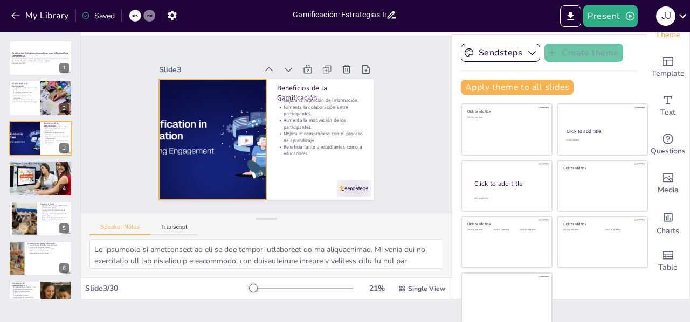
checkbox input "true"
click at [166, 133] on div at bounding box center [210, 116] width 219 height 186
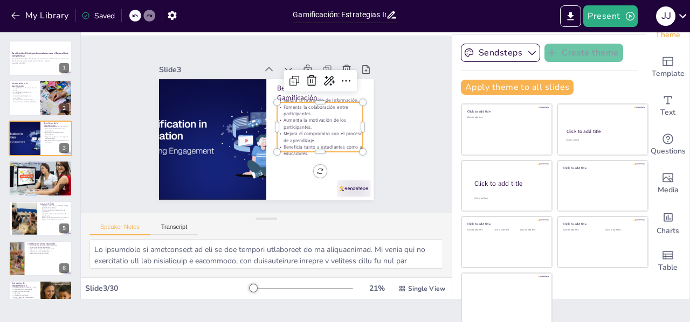
click at [342, 134] on p "Mejora el compromiso con el proceso de aprendizaje." at bounding box center [314, 153] width 86 height 39
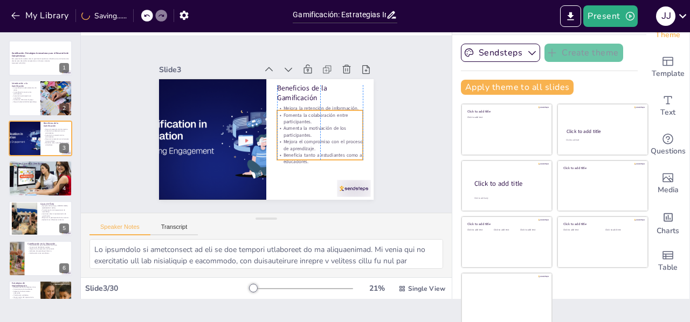
drag, startPoint x: 324, startPoint y: 147, endPoint x: 322, endPoint y: 155, distance: 8.2
click at [322, 155] on p "Beneficia tanto a estudiantes como a educadores." at bounding box center [301, 177] width 84 height 47
